Goal: Information Seeking & Learning: Learn about a topic

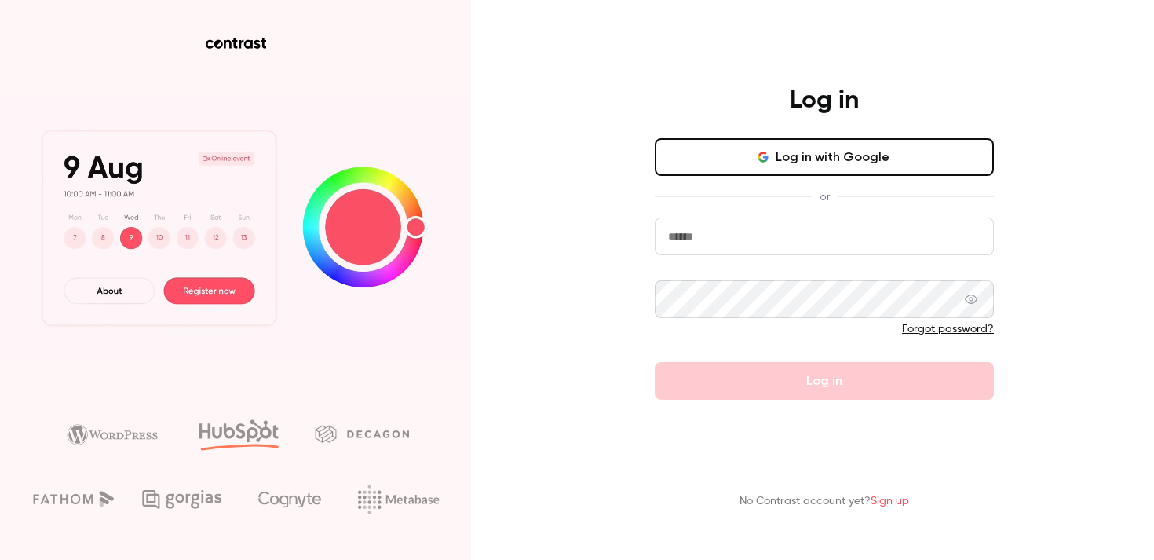
click at [721, 155] on button "Log in with Google" at bounding box center [824, 157] width 339 height 38
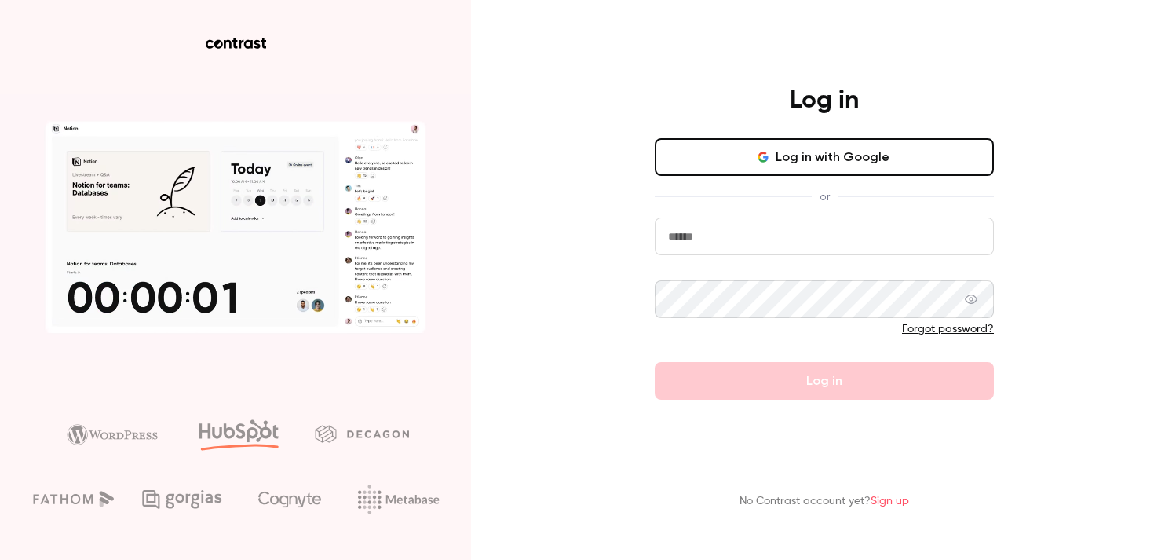
click at [726, 152] on button "Log in with Google" at bounding box center [824, 157] width 339 height 38
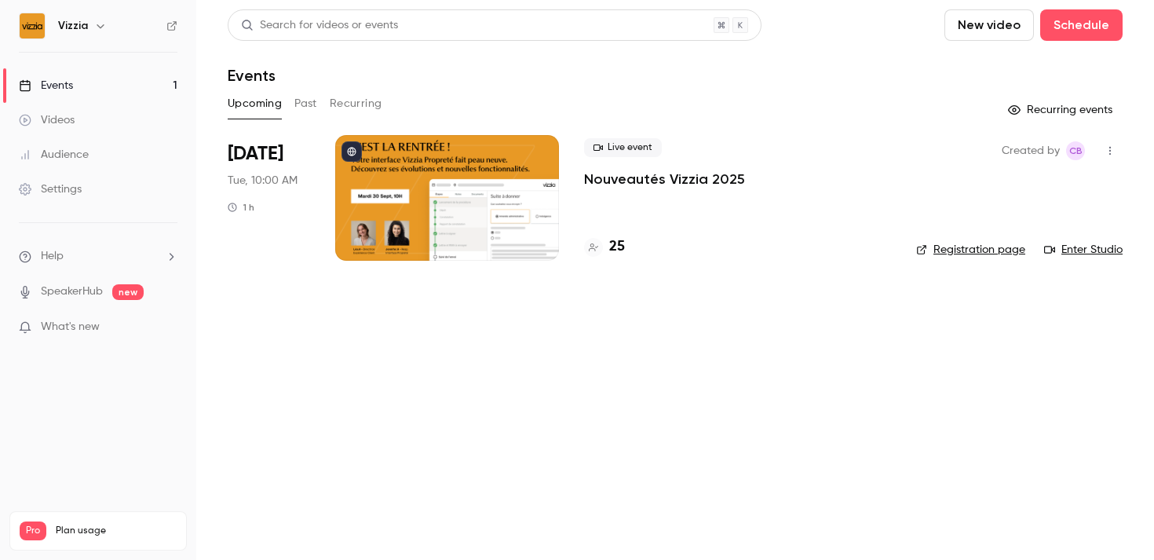
click at [681, 196] on div "Live event Nouveautés Vizzia 2025 25" at bounding box center [737, 198] width 307 height 126
click at [979, 155] on div "Created by CB Registration page Enter Studio" at bounding box center [1019, 198] width 207 height 126
click at [1014, 155] on span "Created by" at bounding box center [1031, 150] width 58 height 19
click at [477, 201] on div at bounding box center [447, 198] width 224 height 126
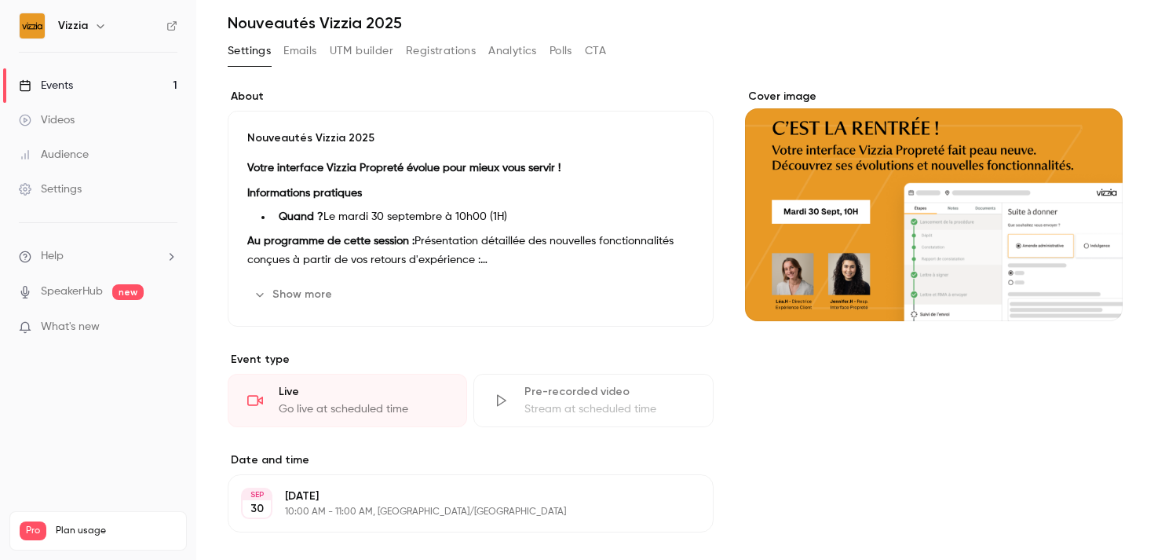
scroll to position [38, 0]
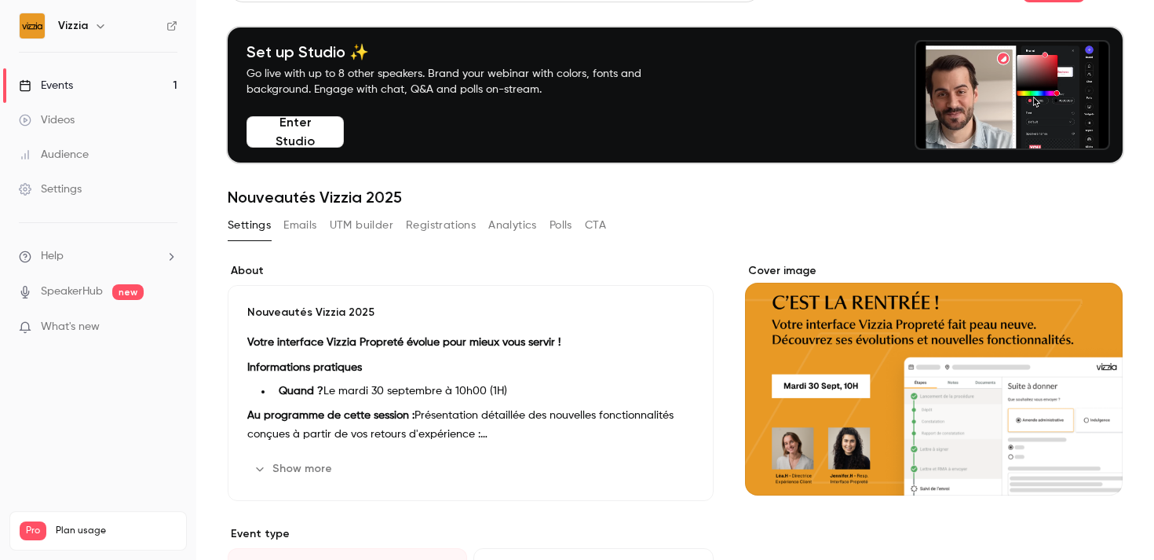
click at [508, 221] on button "Analytics" at bounding box center [512, 225] width 49 height 25
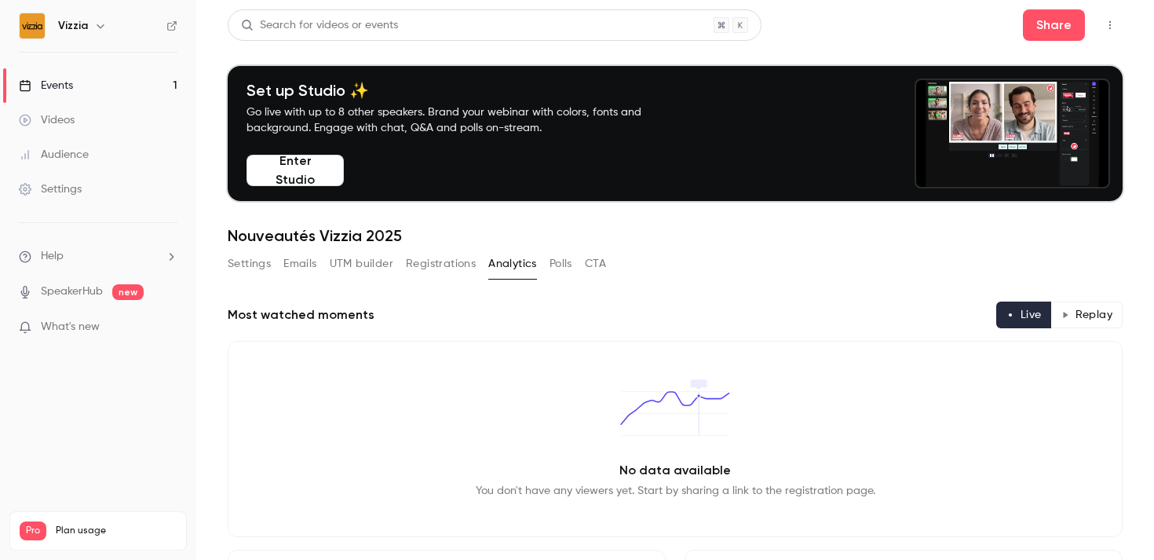
click at [122, 79] on link "Events 1" at bounding box center [98, 85] width 196 height 35
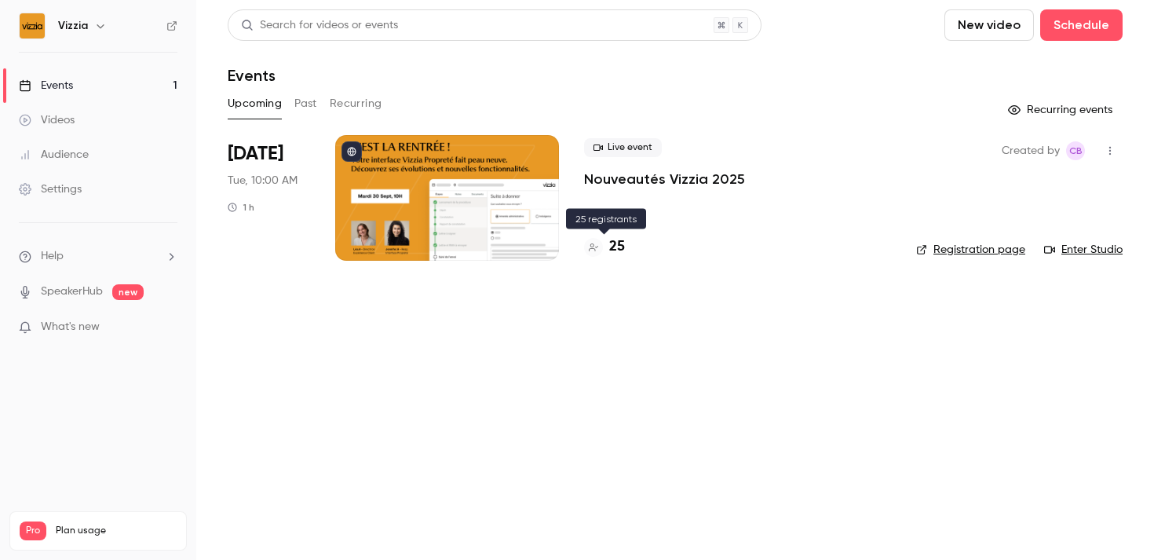
click at [613, 247] on h4 "25" at bounding box center [617, 246] width 16 height 21
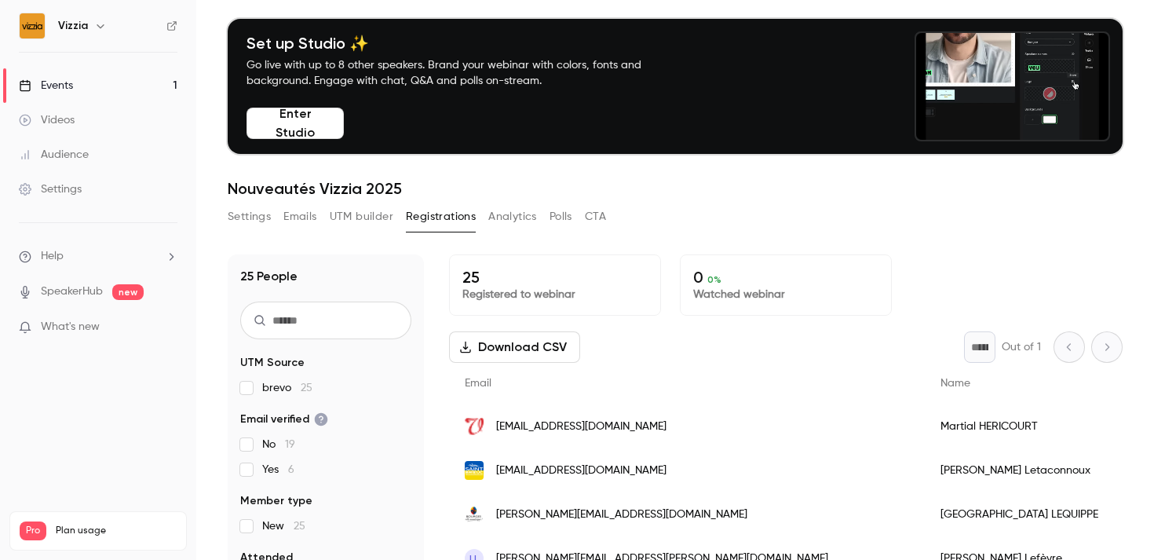
scroll to position [42, 0]
